Goal: Submit feedback/report problem

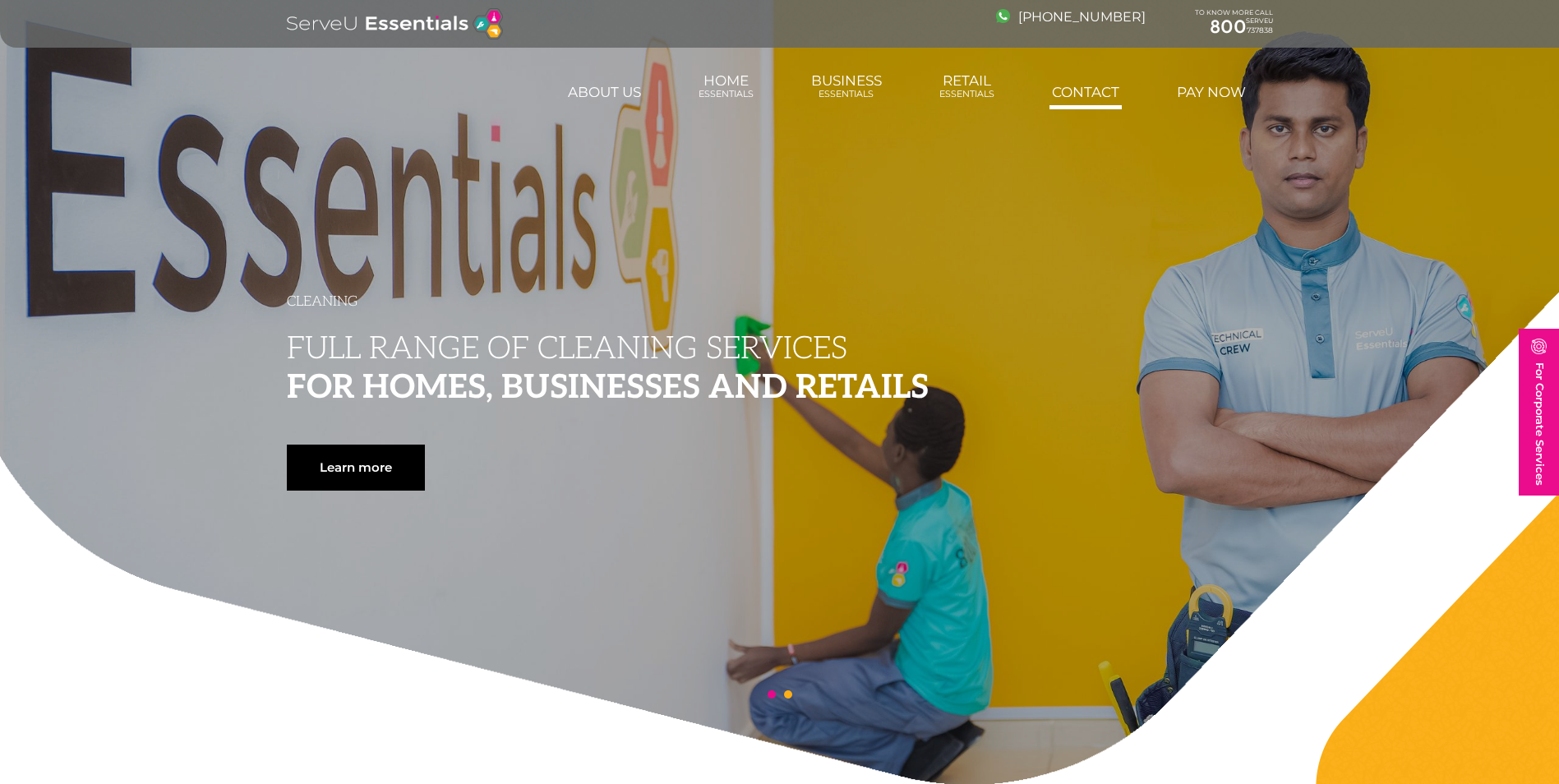
click at [1085, 97] on link "Contact" at bounding box center [1086, 92] width 73 height 33
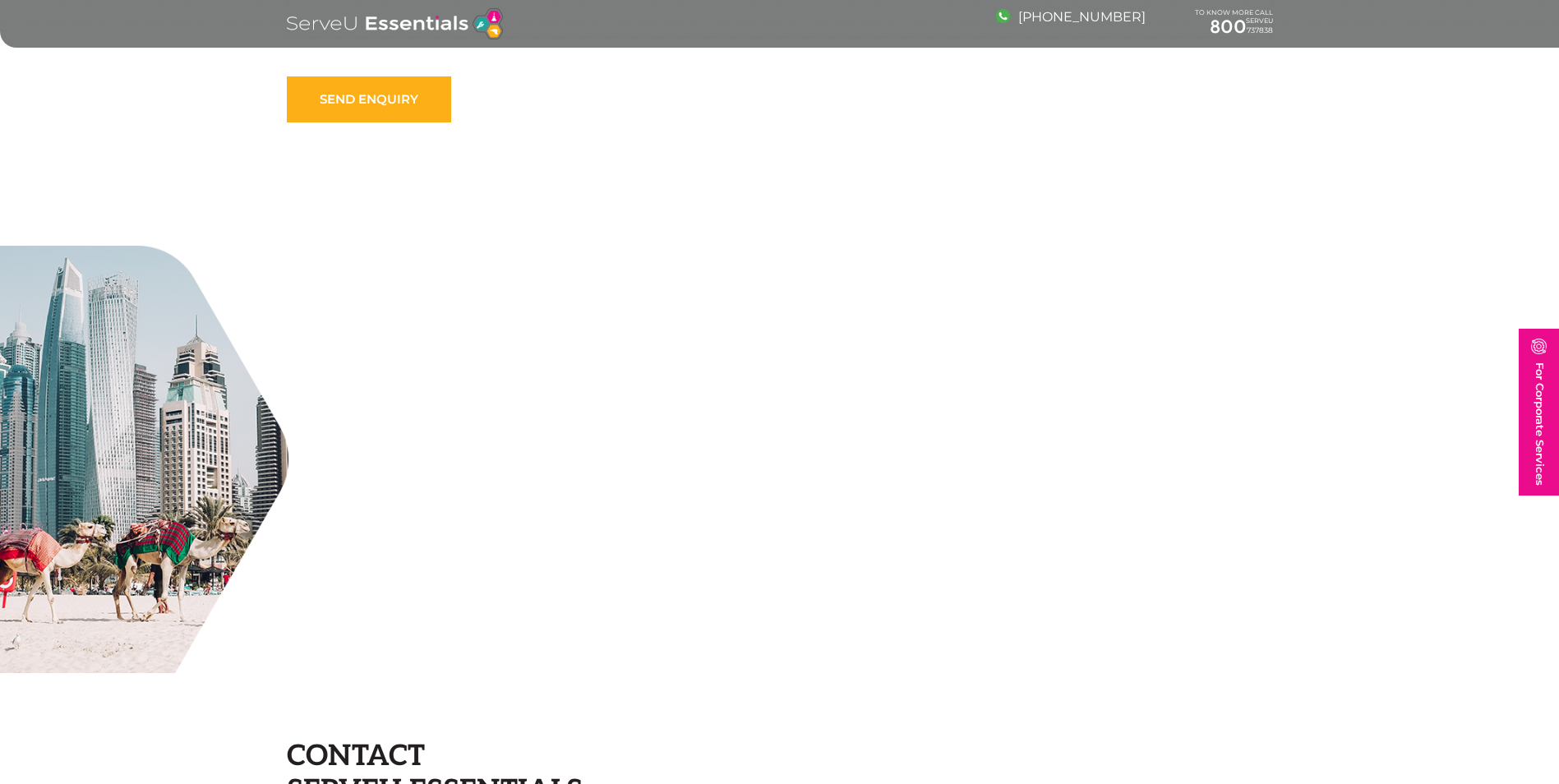
scroll to position [1151, 0]
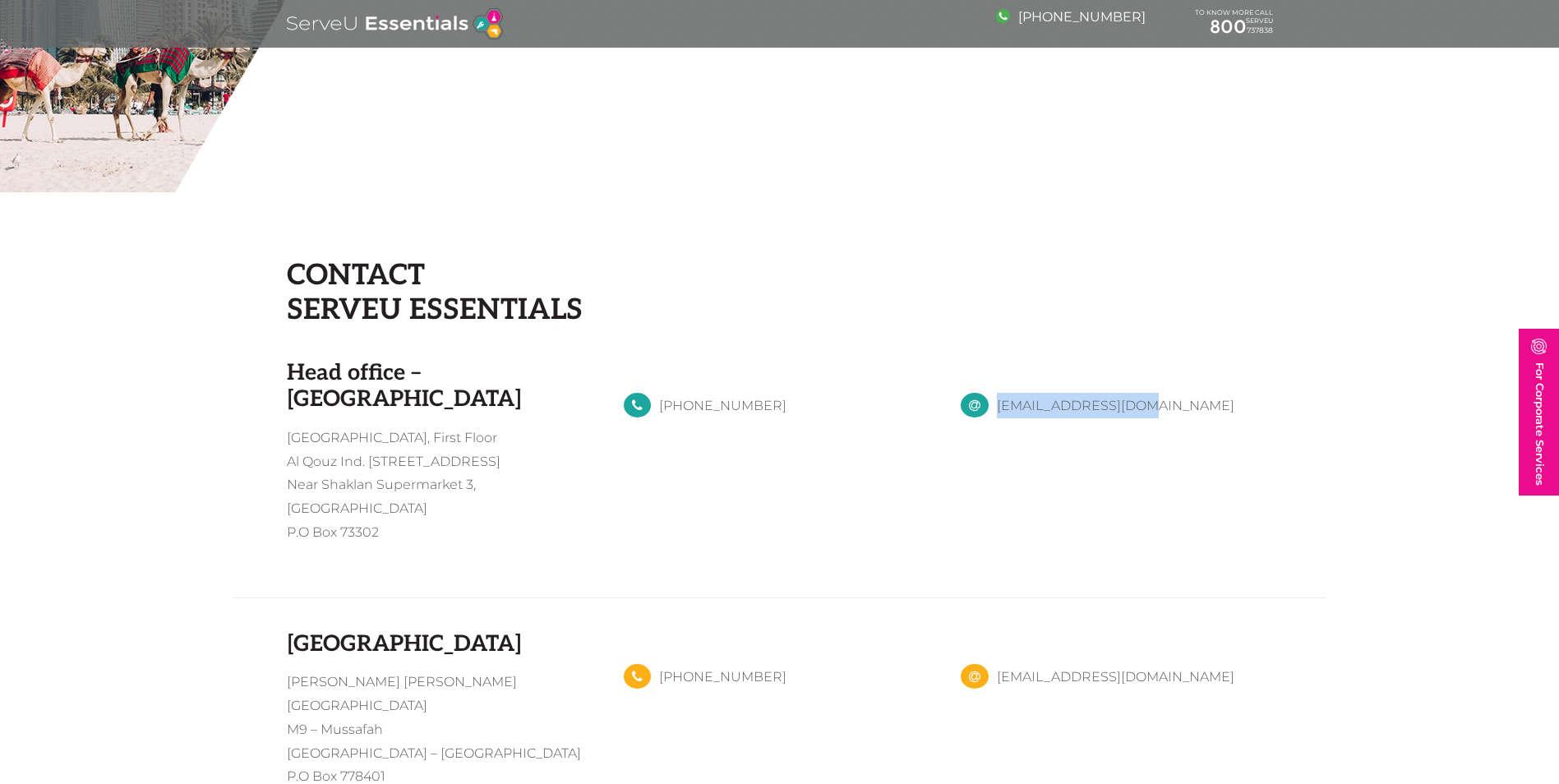
drag, startPoint x: 1152, startPoint y: 412, endPoint x: 991, endPoint y: 419, distance: 161.2
click at [991, 419] on div "contactus@serveu.ae" at bounding box center [1117, 463] width 337 height 206
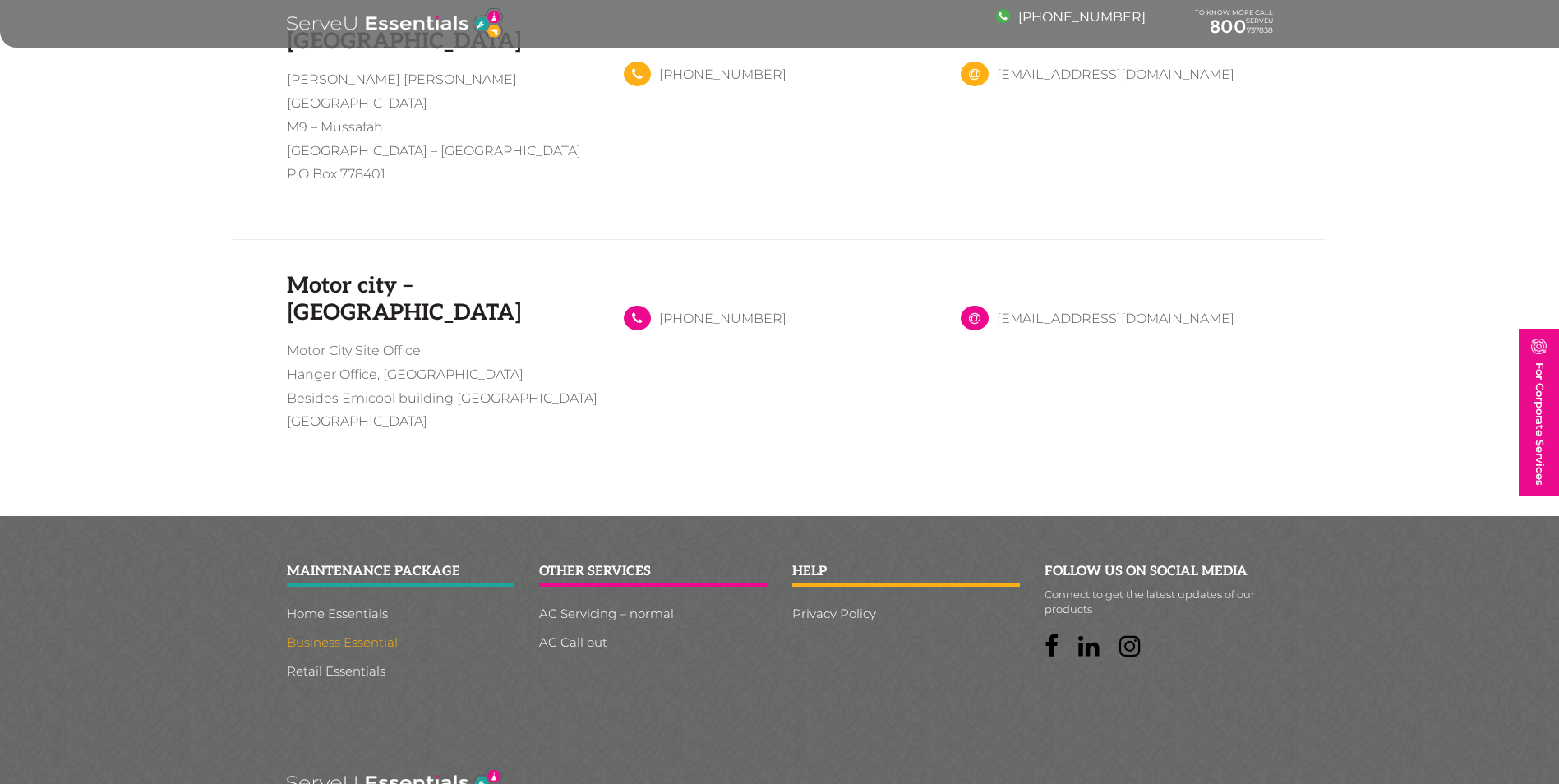
scroll to position [1760, 0]
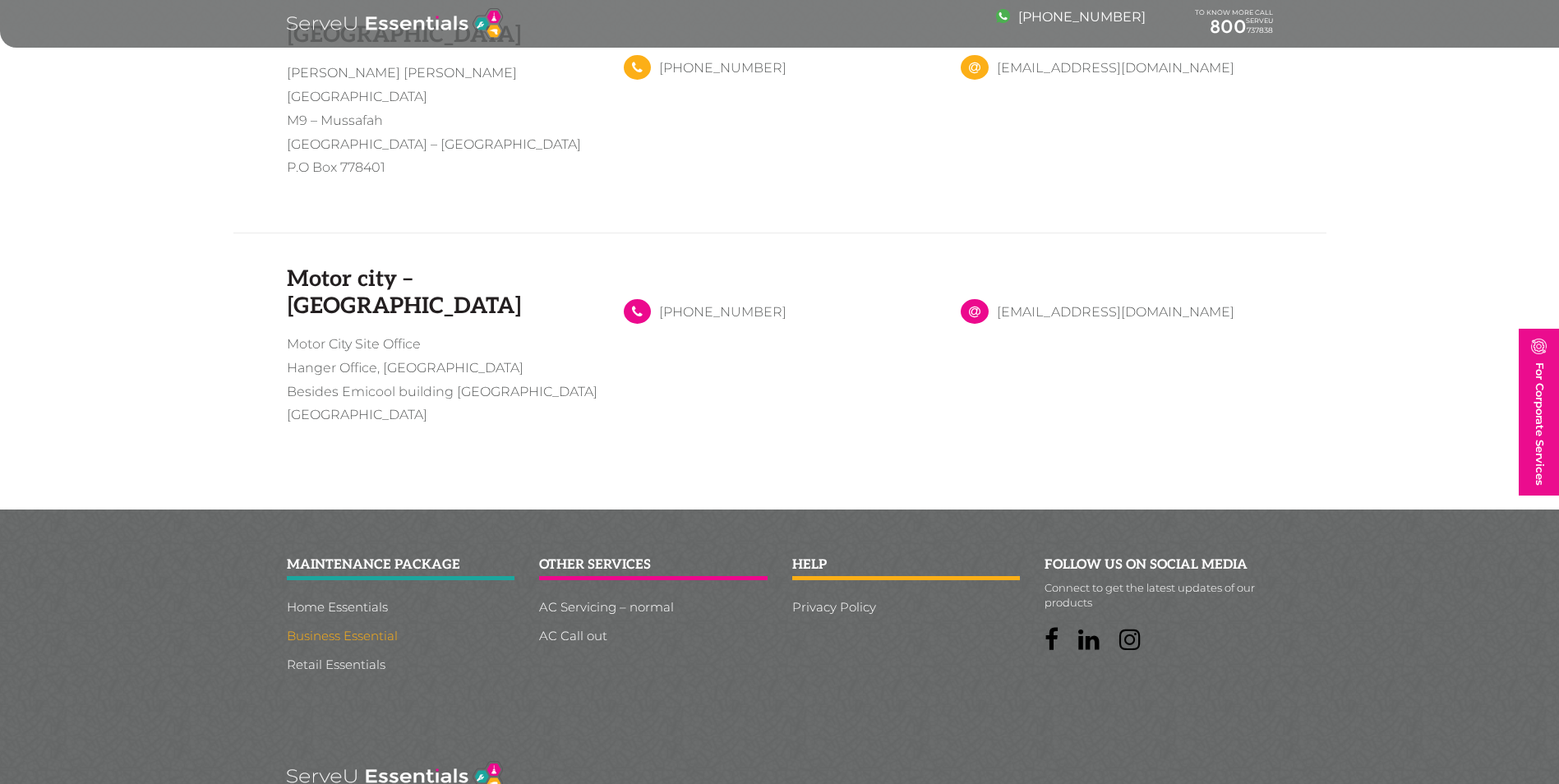
click at [338, 630] on link "Business Essential" at bounding box center [401, 635] width 229 height 12
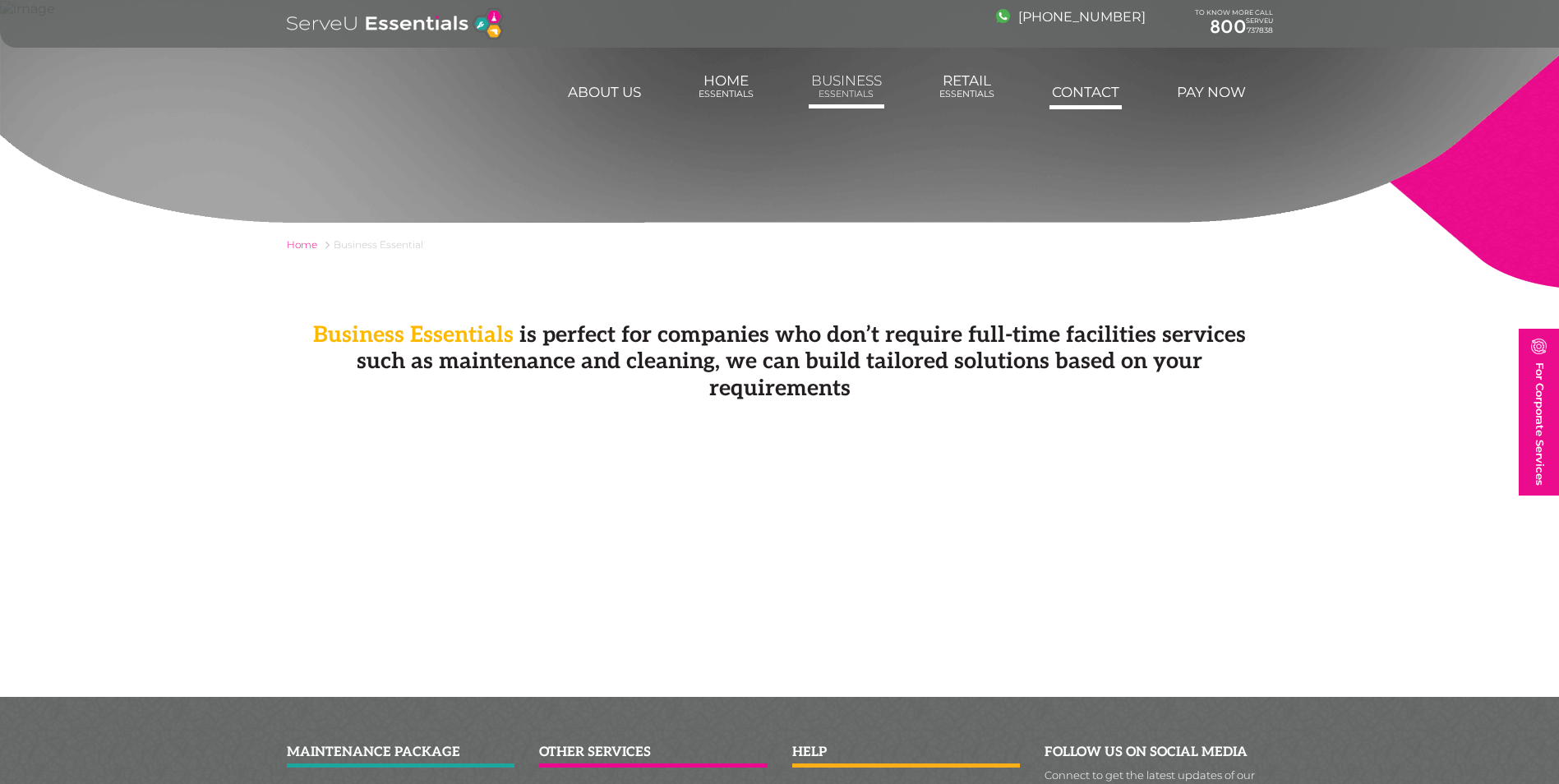
click at [1087, 94] on link "Contact" at bounding box center [1086, 92] width 73 height 33
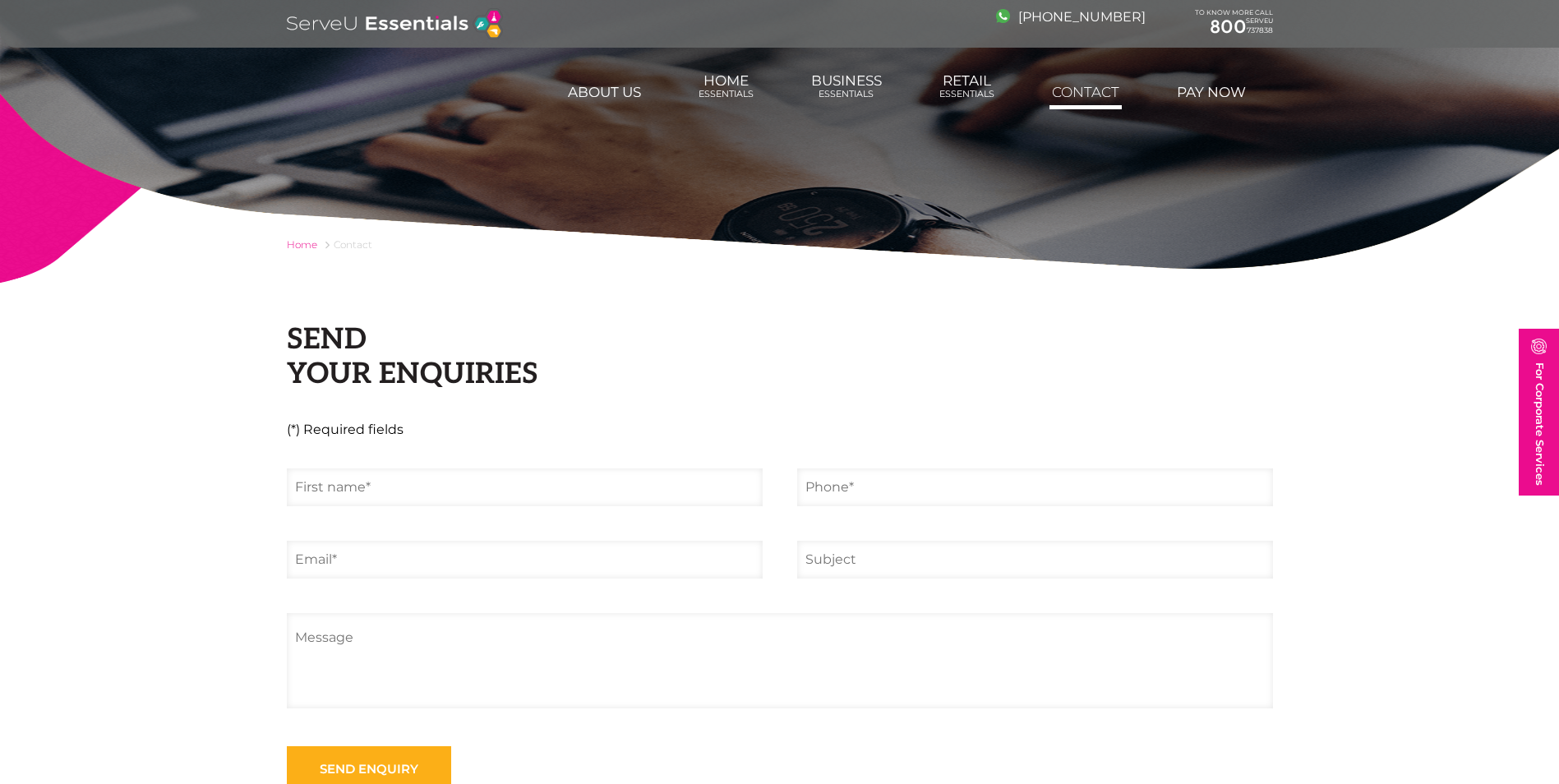
click at [336, 488] on input "text" at bounding box center [525, 487] width 476 height 38
type input "ecosntruct"
click at [361, 571] on input "email" at bounding box center [525, 559] width 476 height 38
type input "cynthia.fajardo@econstruct.com"
click at [923, 500] on input "tel" at bounding box center [1035, 487] width 476 height 38
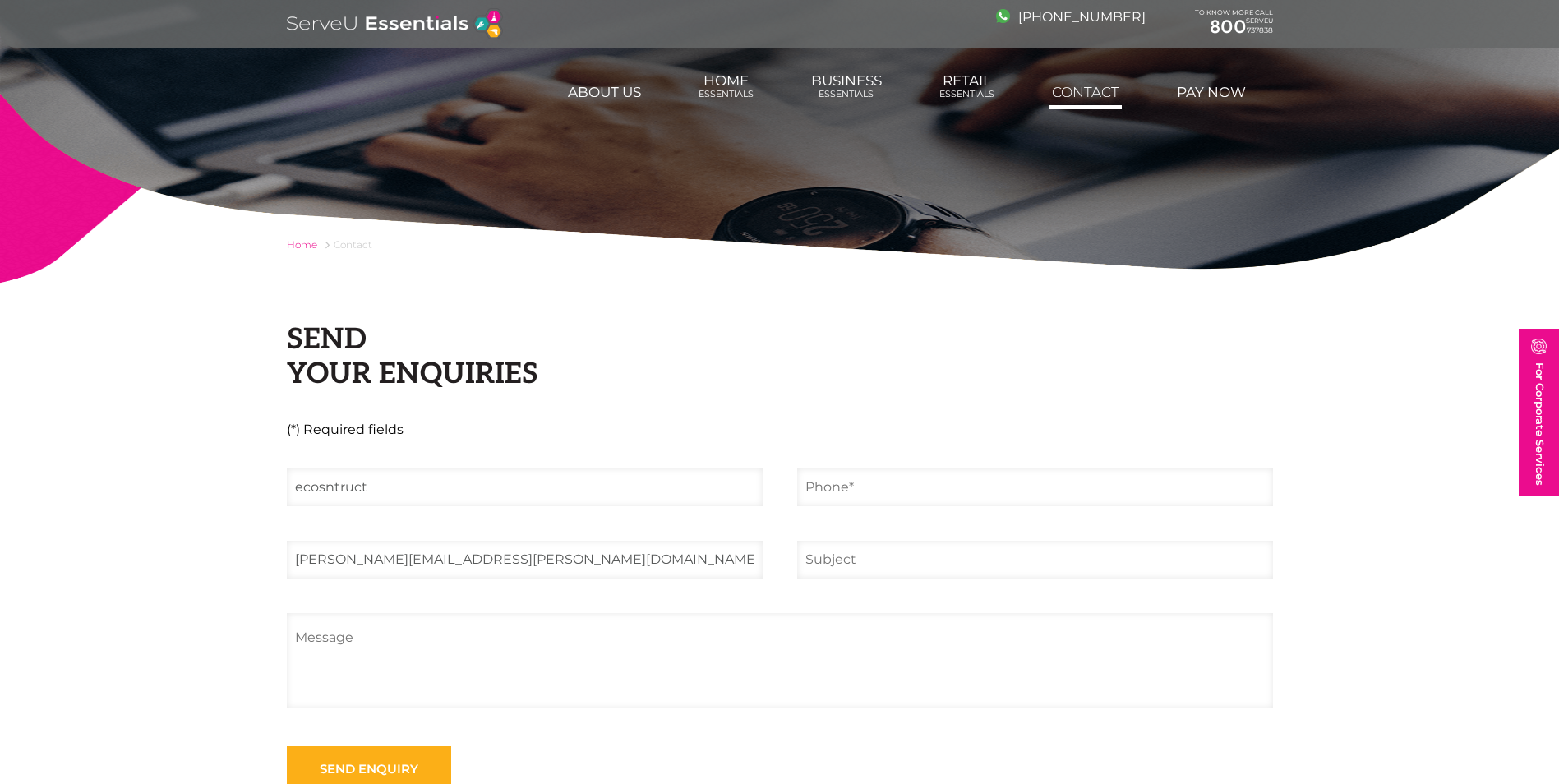
type input "+971505590945"
click at [890, 560] on input "text" at bounding box center [1035, 559] width 476 height 38
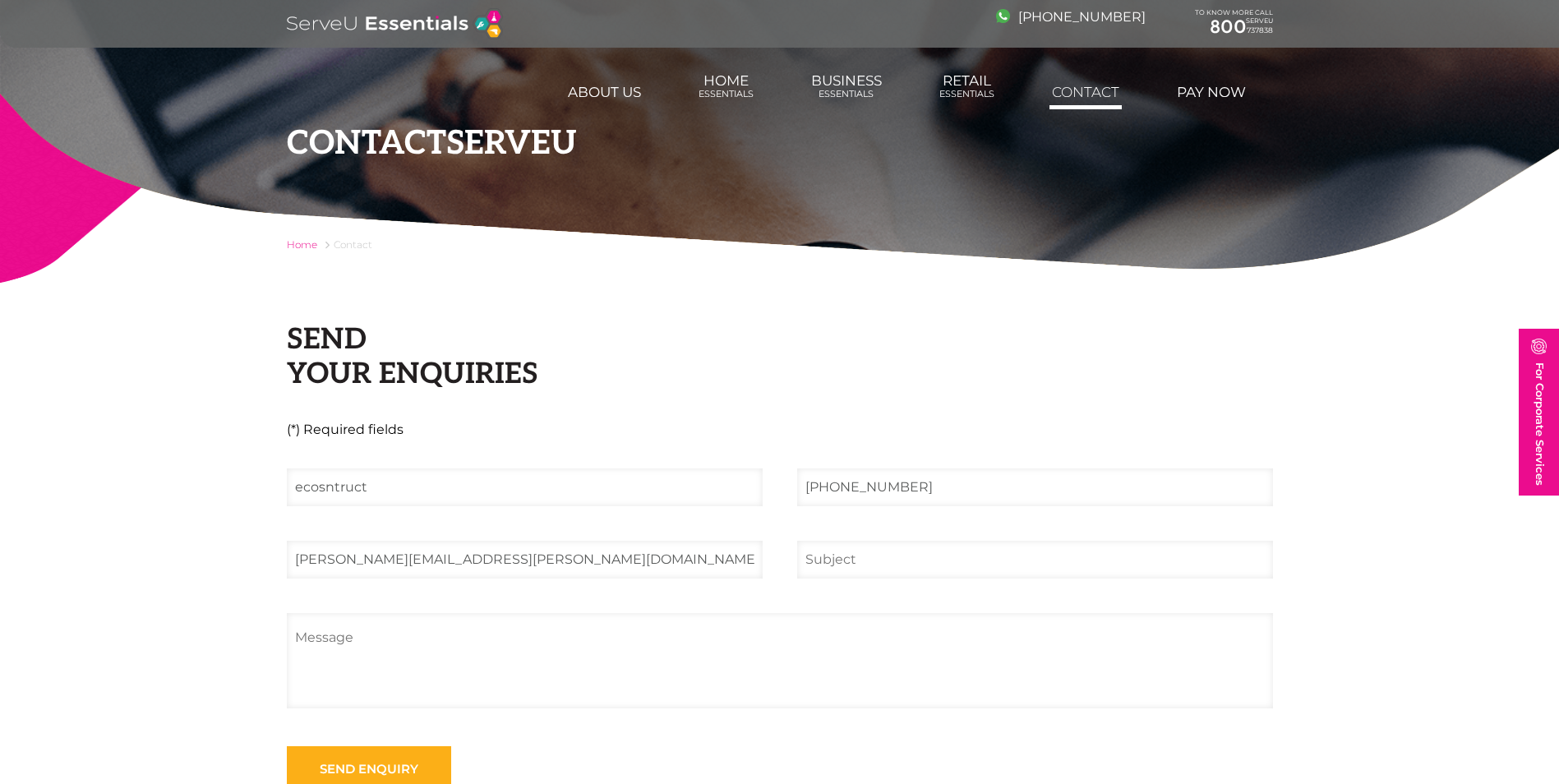
click at [827, 563] on input "text" at bounding box center [1035, 559] width 476 height 38
paste input "RE: Ceiling Leaking - Control Tower 2501"
type input "RE: Ceiling Leaking - Control Tower 2501"
click at [350, 634] on textarea at bounding box center [780, 661] width 986 height 96
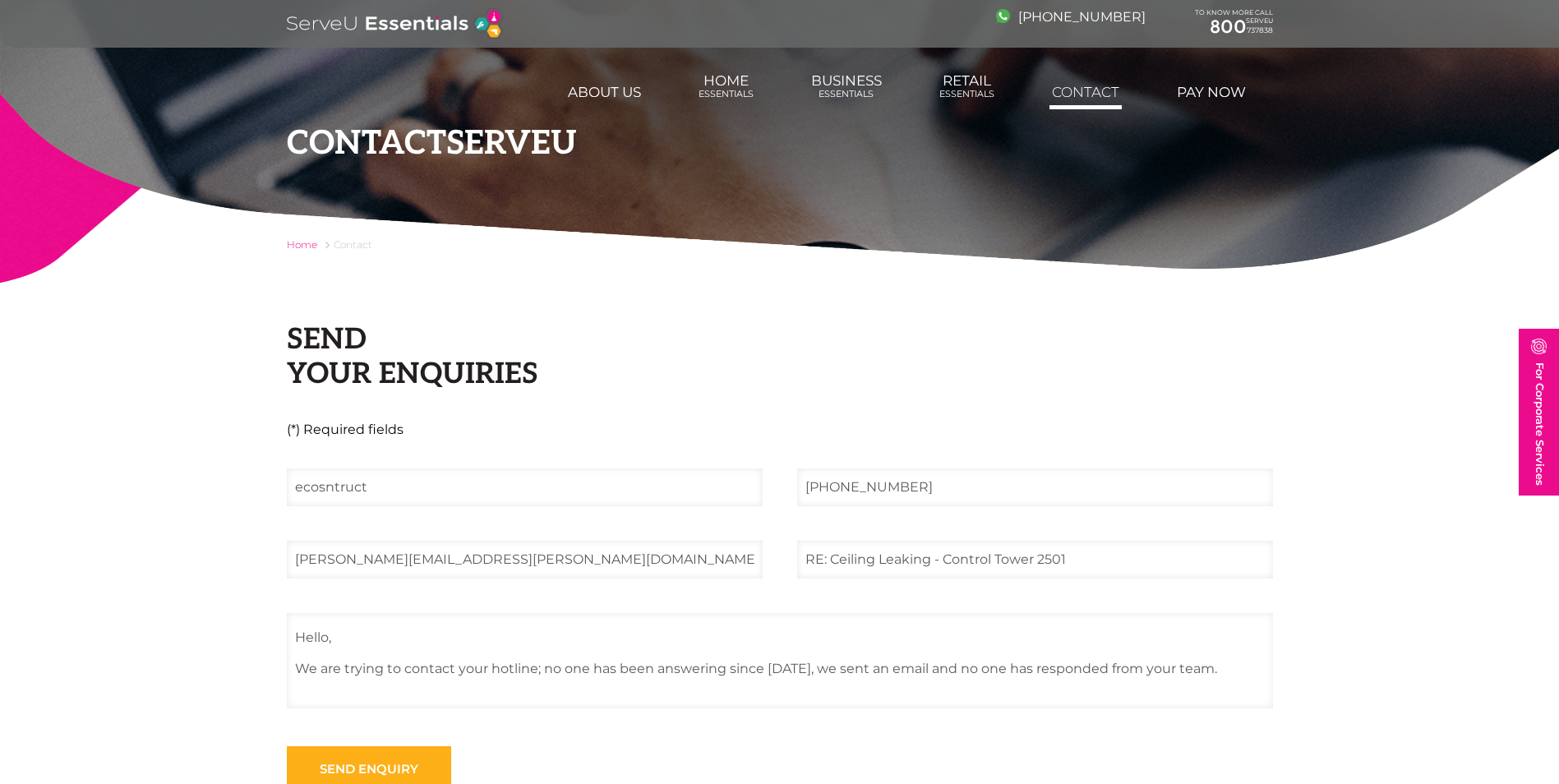
click at [597, 722] on ul "ecosntruct +971505590945 cynthia.fajardo@econstruct.com RE: Ceiling Leaking - C…" at bounding box center [780, 631] width 1021 height 324
drag, startPoint x: 536, startPoint y: 669, endPoint x: 494, endPoint y: 761, distance: 101.1
click at [536, 668] on textarea "Hello, We are trying to contact your hotline; no one has been answering since y…" at bounding box center [780, 661] width 986 height 96
click at [743, 719] on ul "ecosntruct +971505590945 cynthia.fajardo@econstruct.com RE: Ceiling Leaking - C…" at bounding box center [780, 631] width 1021 height 324
click at [923, 675] on textarea "Hello, We are trying to contact your hotline several times; no one has been ans…" at bounding box center [780, 661] width 986 height 96
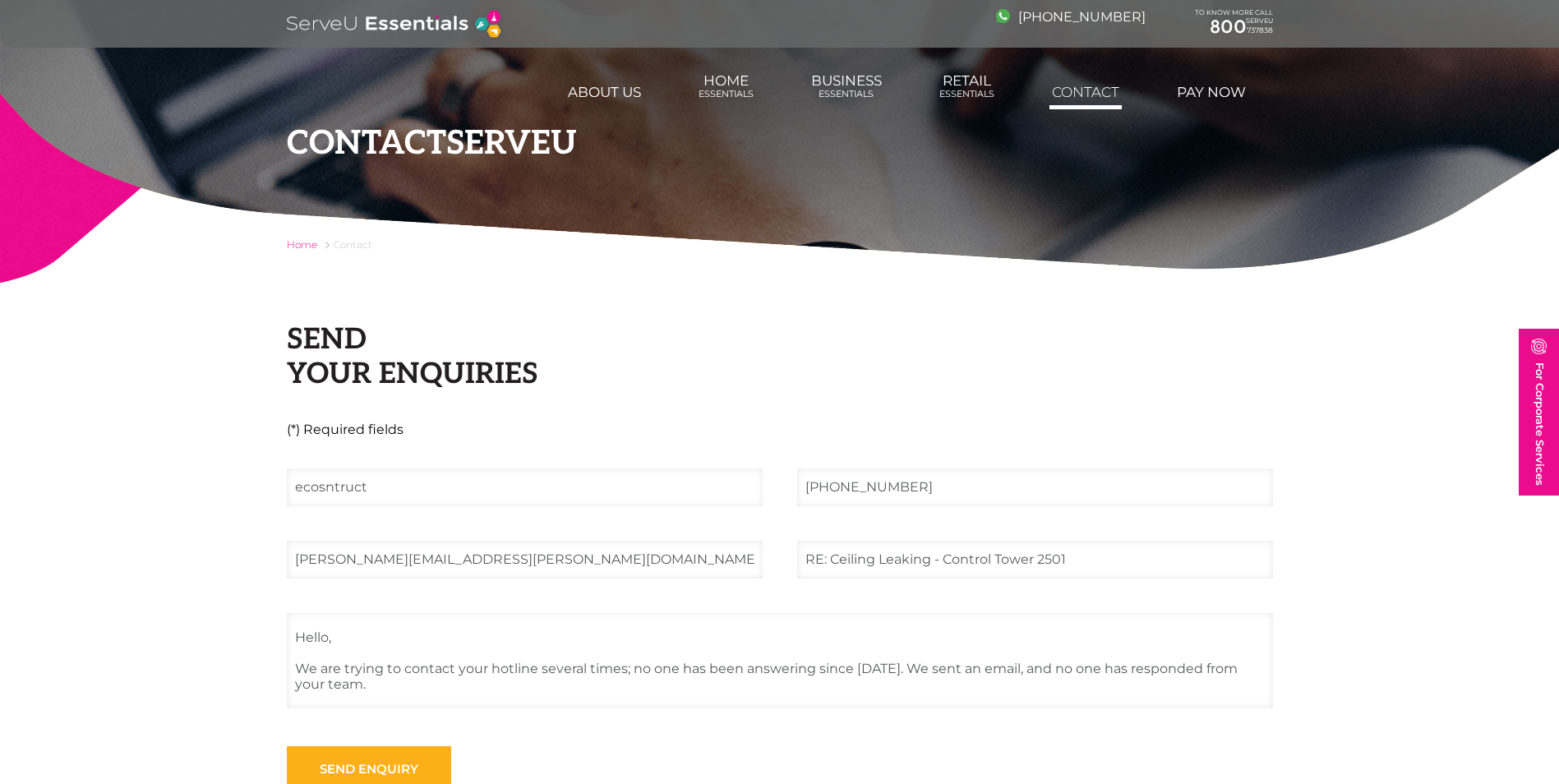
click at [1223, 667] on textarea "Hello, We are trying to contact your hotline several times; no one has been ans…" at bounding box center [780, 661] width 986 height 96
click at [416, 688] on textarea "Hello, We are trying to contact your hotline several times; no one has been ans…" at bounding box center [780, 661] width 986 height 96
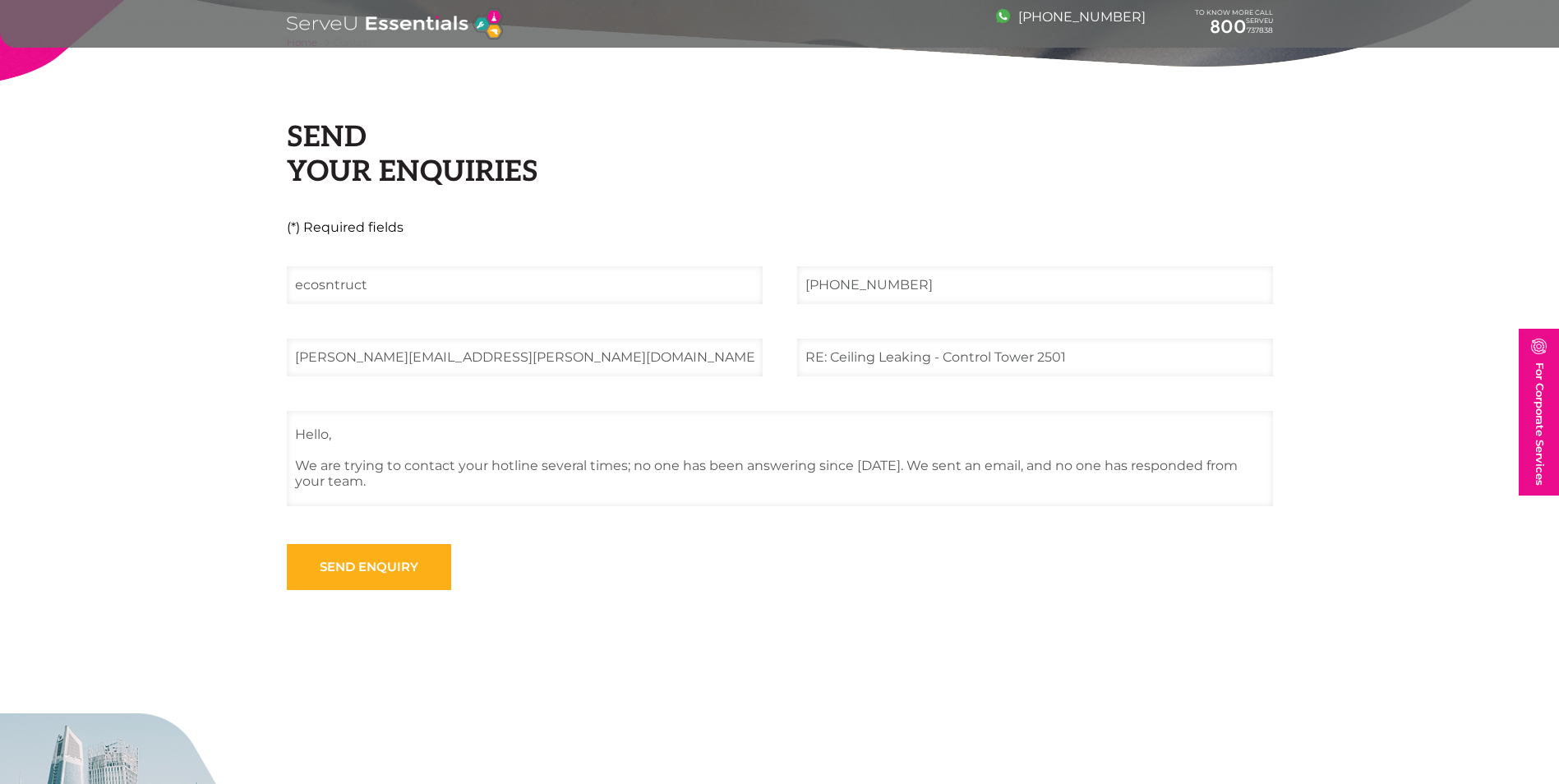
scroll to position [246, 0]
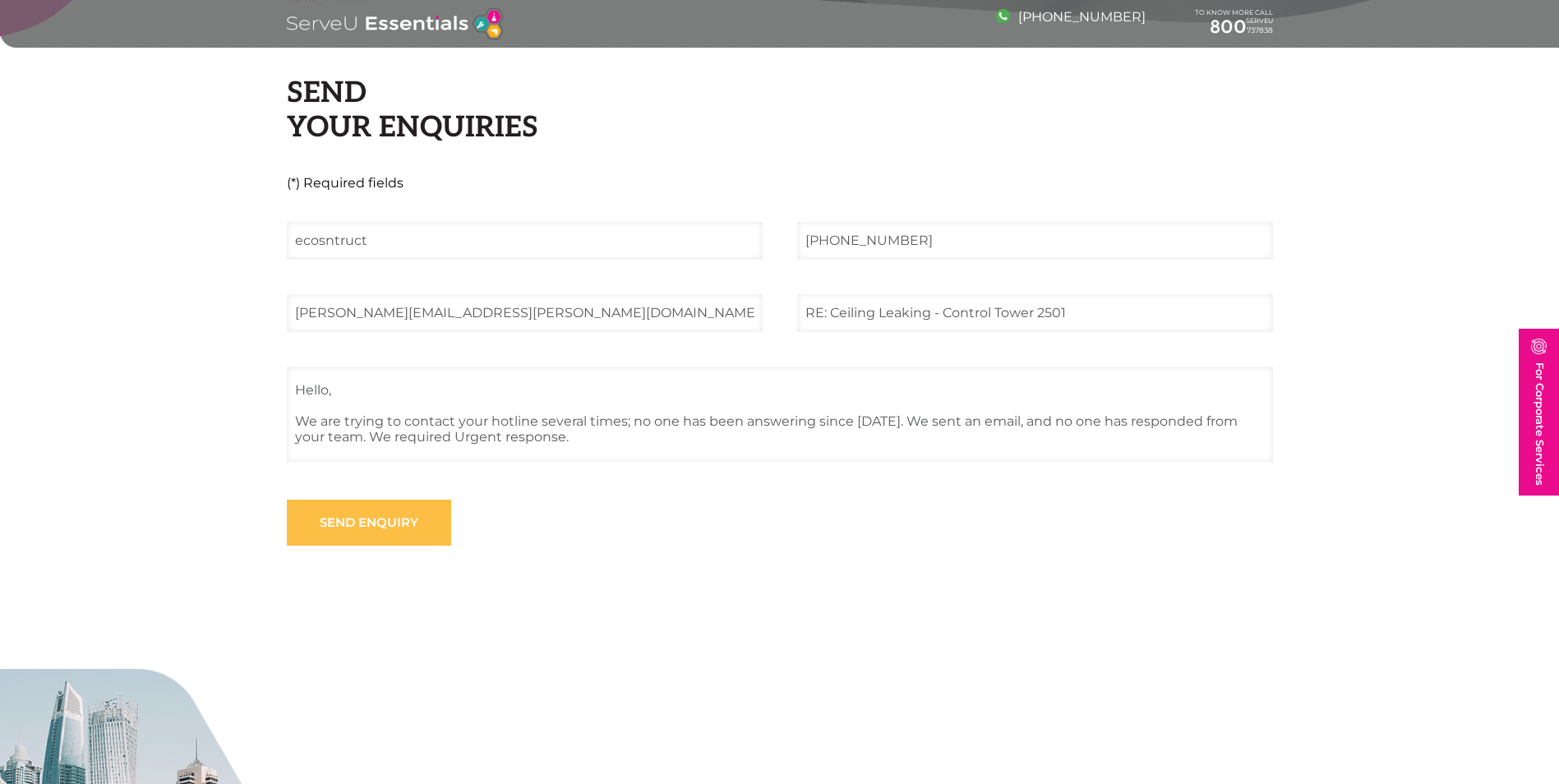
type textarea "Hello, We are trying to contact your hotline several times; no one has been ans…"
click at [328, 529] on input "Send enquiry" at bounding box center [369, 523] width 165 height 46
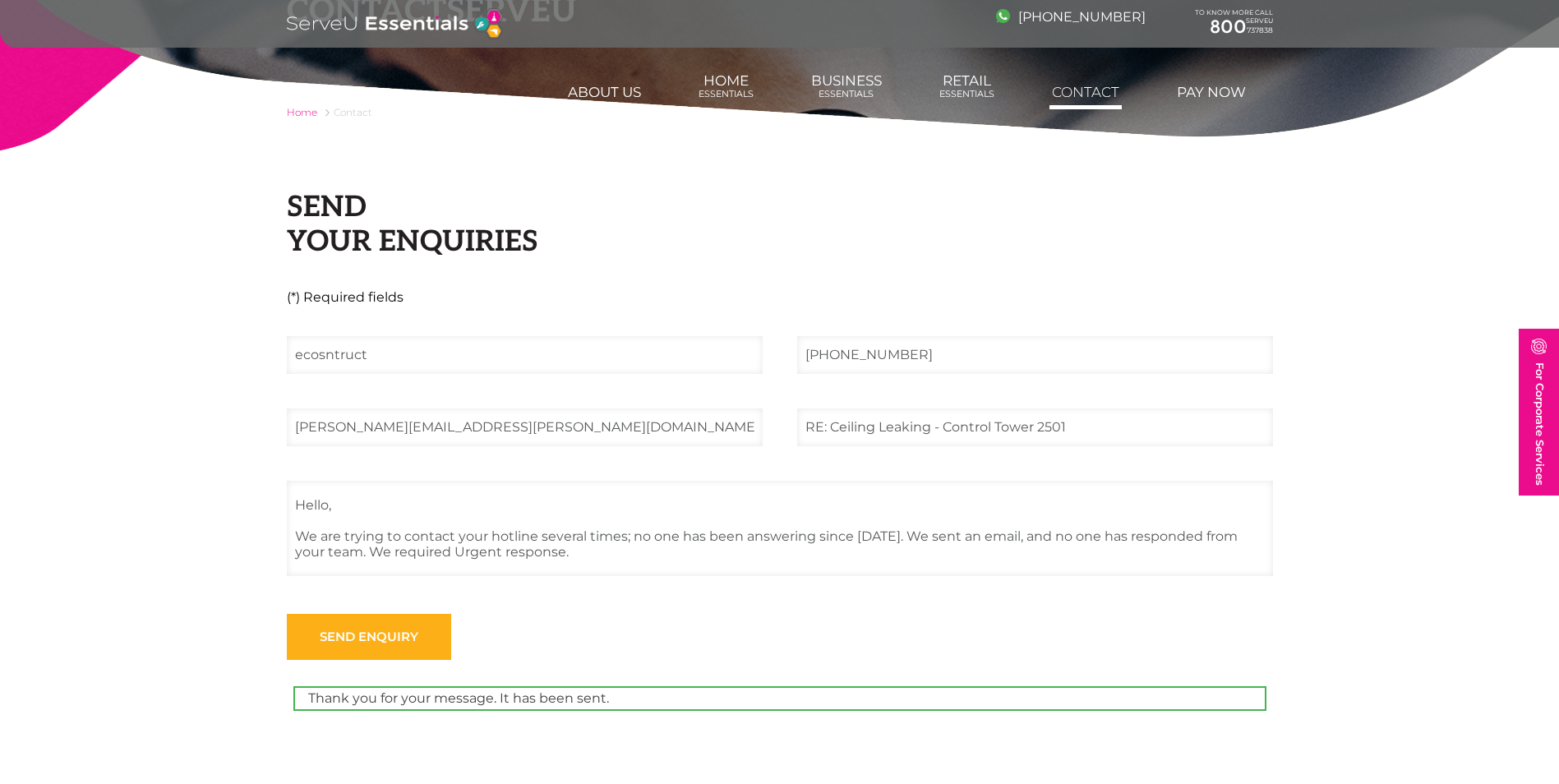
scroll to position [0, 0]
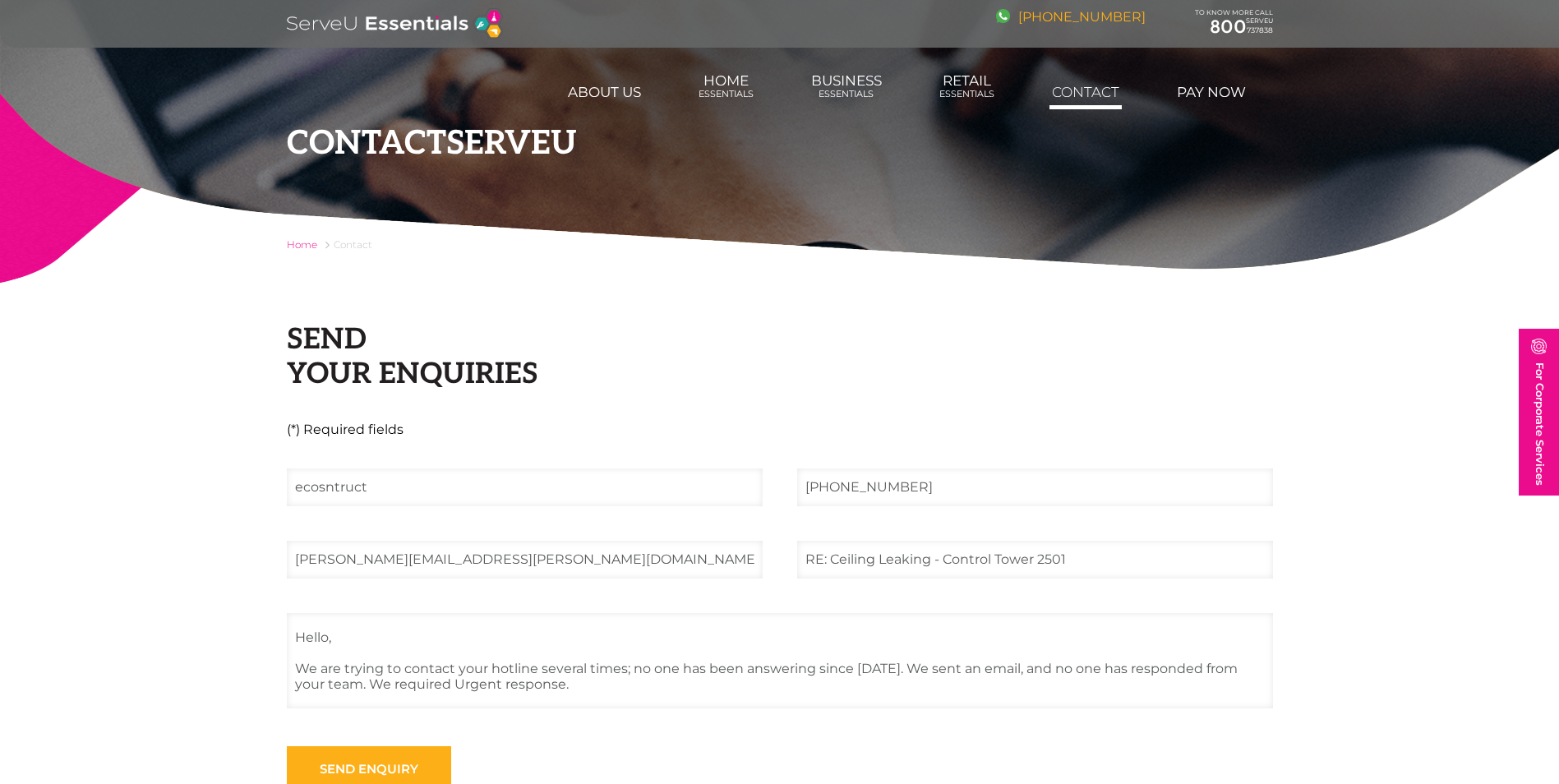
click at [1073, 15] on link "[PHONE_NUMBER]" at bounding box center [1071, 17] width 150 height 16
click at [1052, 18] on link "[PHONE_NUMBER]" at bounding box center [1071, 17] width 150 height 16
click at [331, 25] on img at bounding box center [394, 24] width 216 height 31
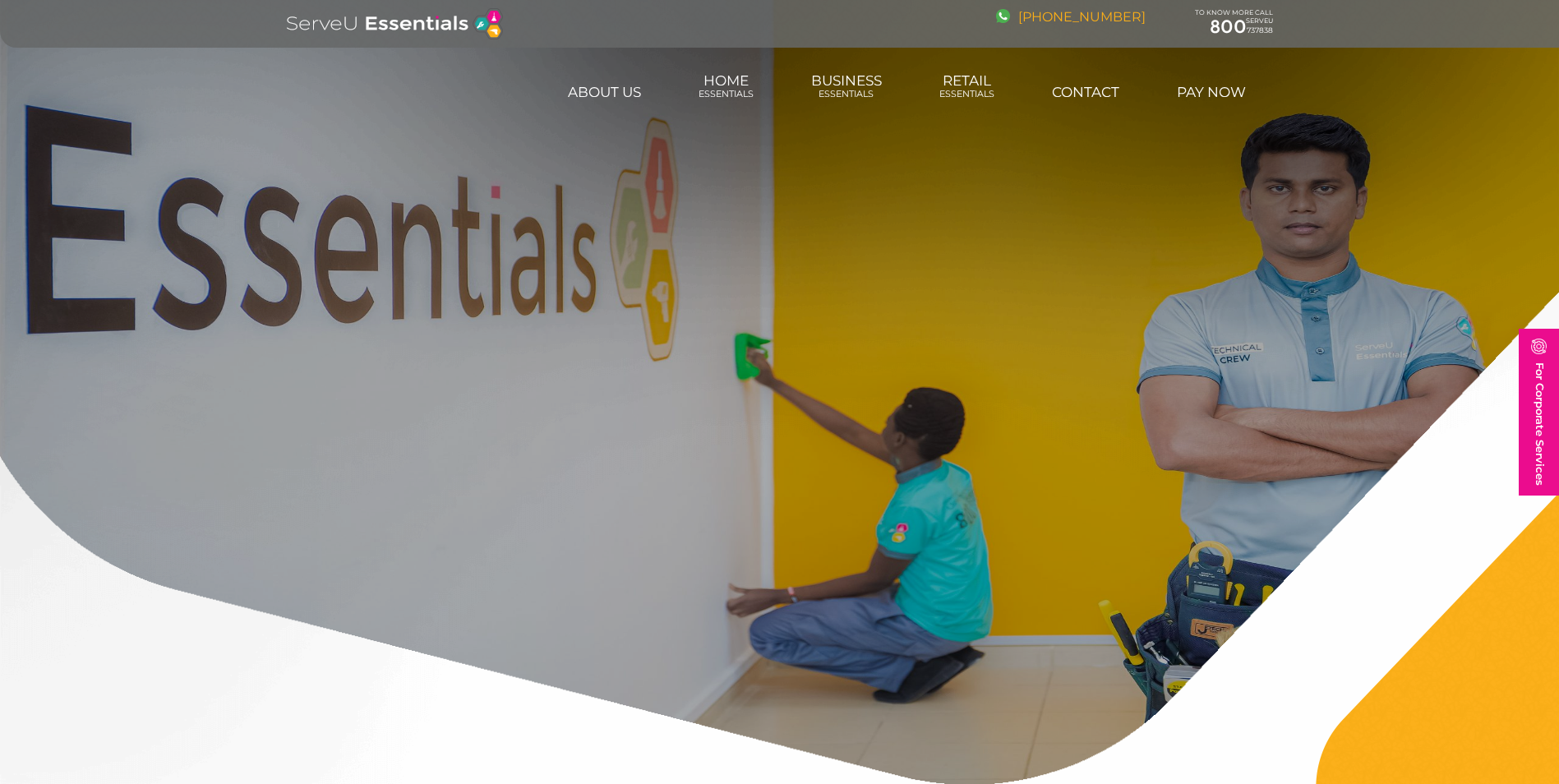
click at [1132, 19] on link "[PHONE_NUMBER]" at bounding box center [1071, 17] width 150 height 16
